Goal: Find contact information: Find contact information

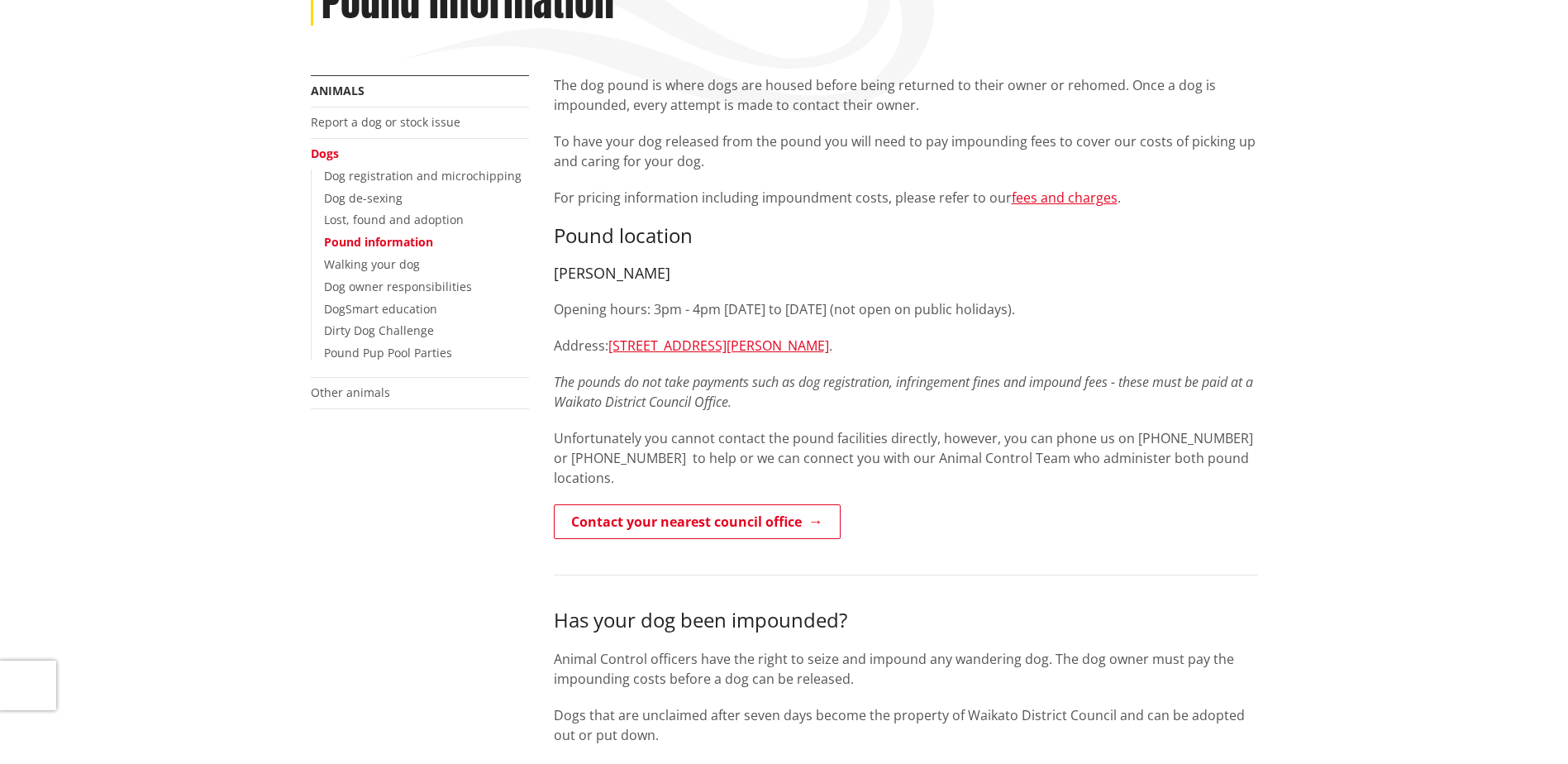
scroll to position [330, 0]
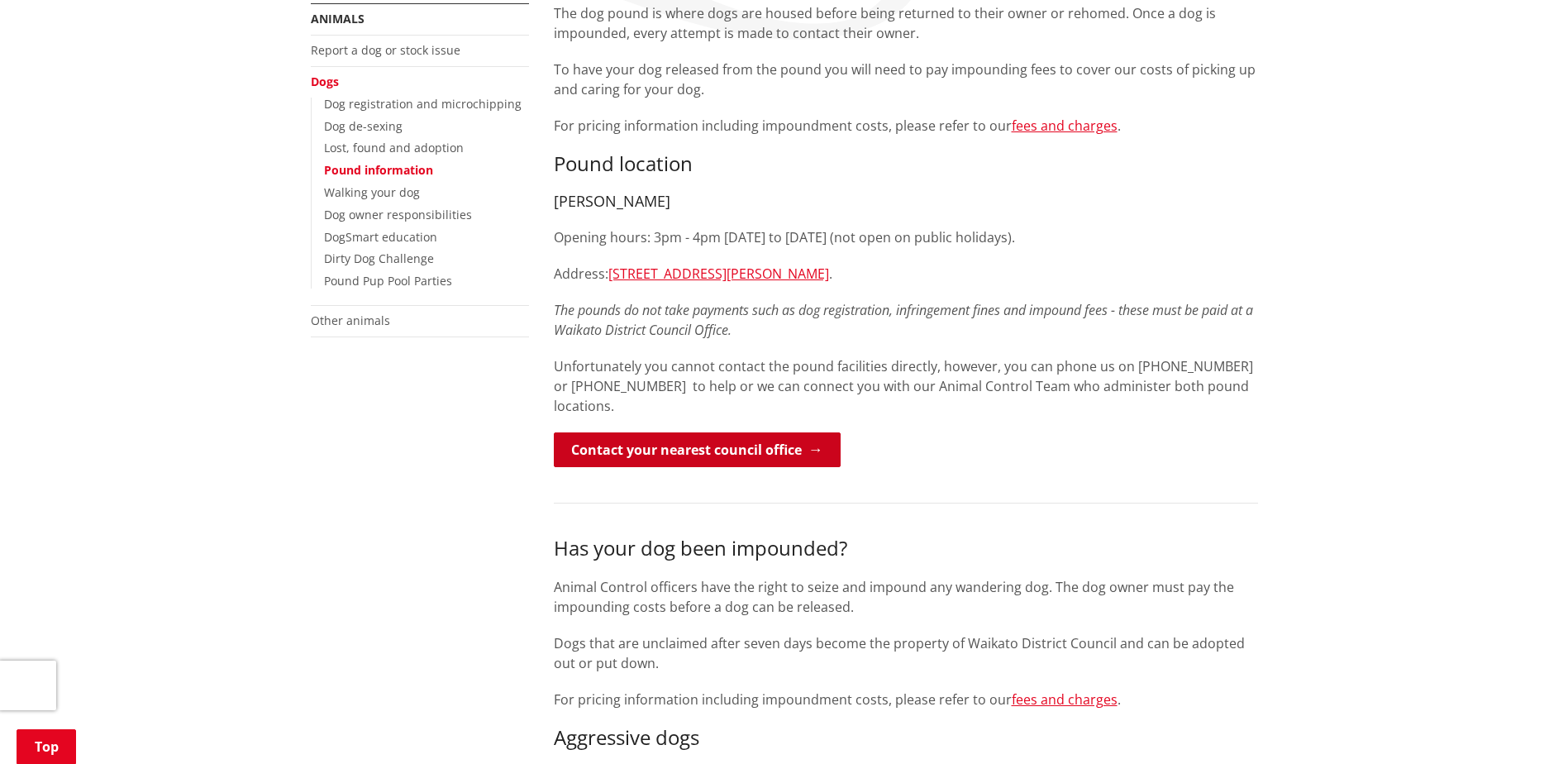
click at [817, 433] on link "Contact your nearest council office" at bounding box center [697, 450] width 287 height 34
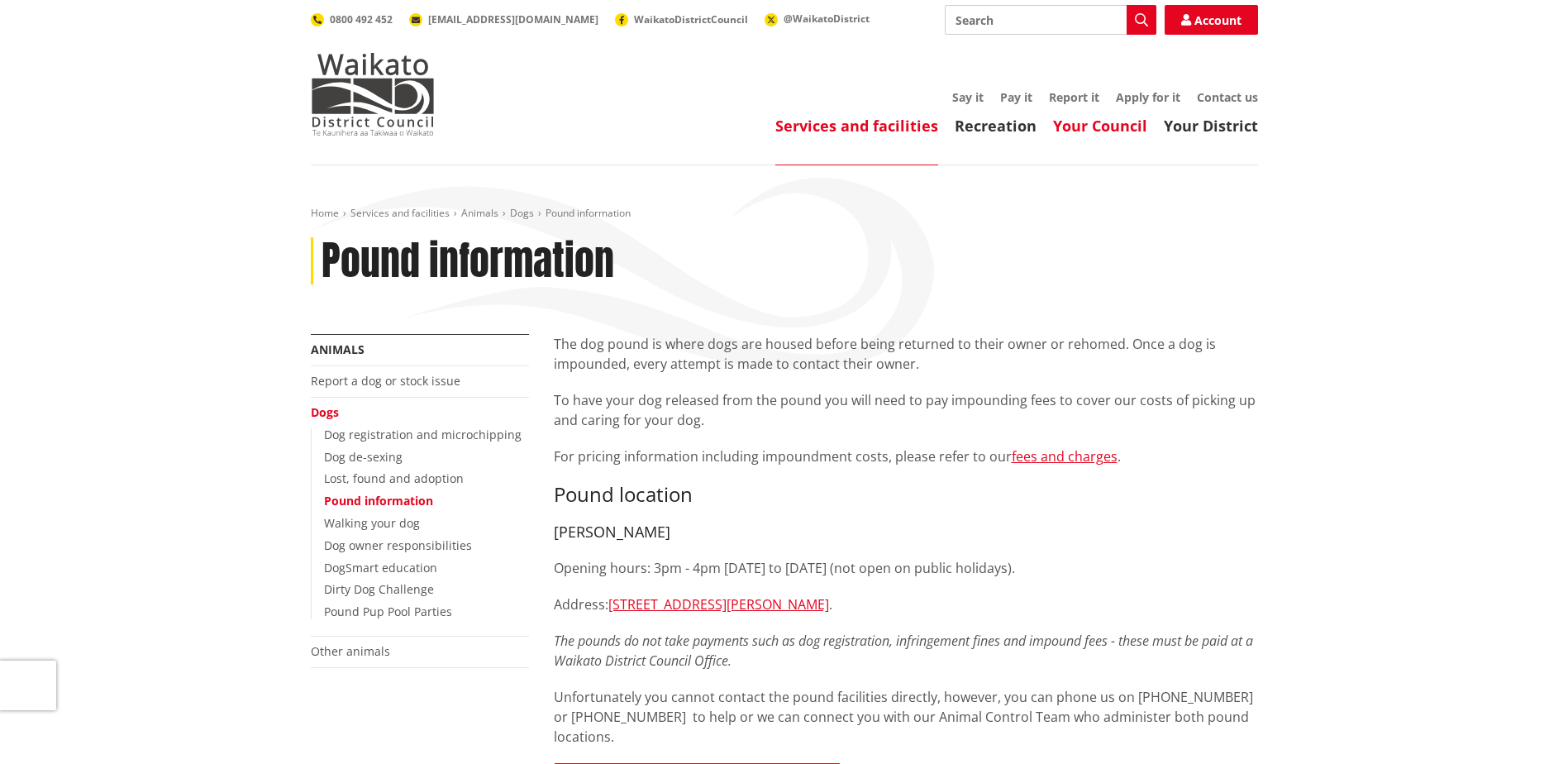
click at [1100, 128] on link "Your Council" at bounding box center [1100, 125] width 94 height 20
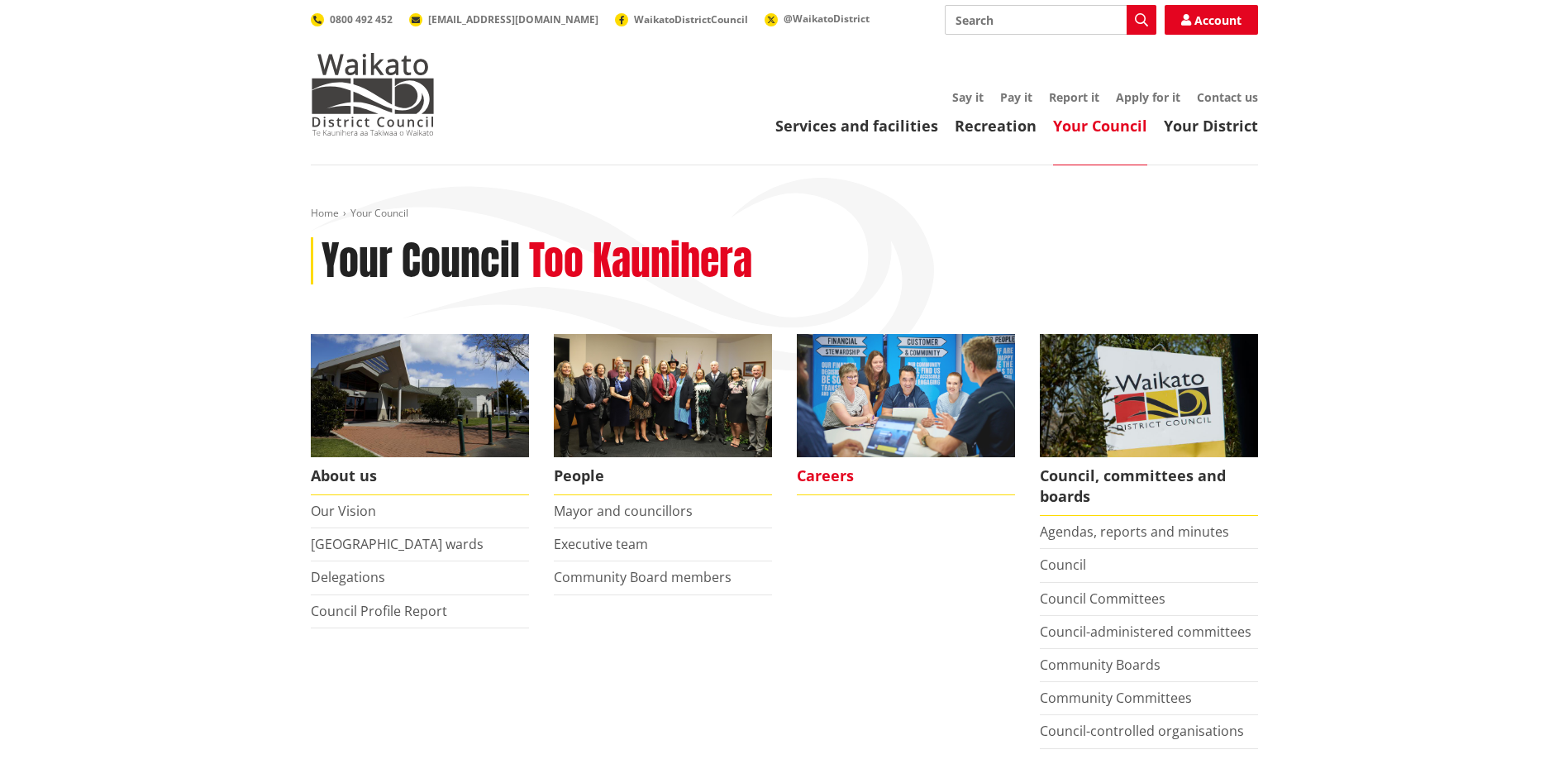
click at [808, 473] on span "Careers" at bounding box center [905, 476] width 218 height 38
